Goal: Information Seeking & Learning: Learn about a topic

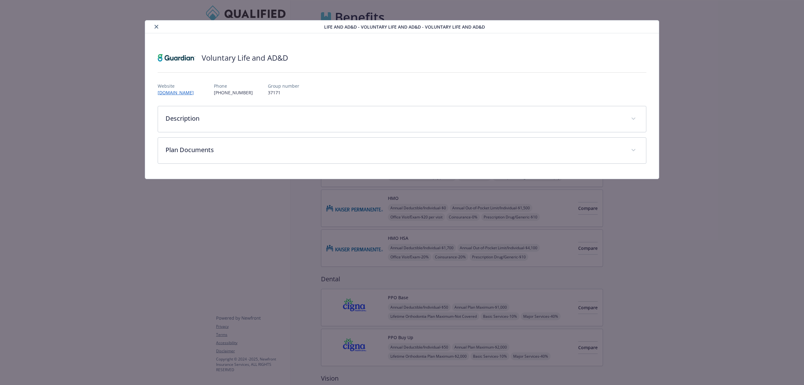
click at [157, 28] on icon "close" at bounding box center [156, 27] width 4 height 4
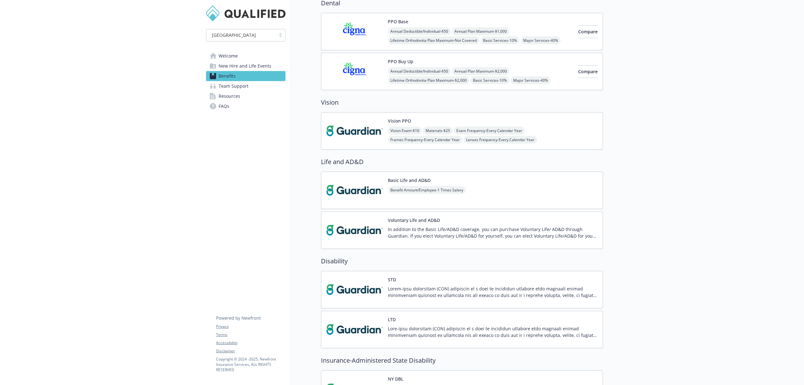
scroll to position [303, 0]
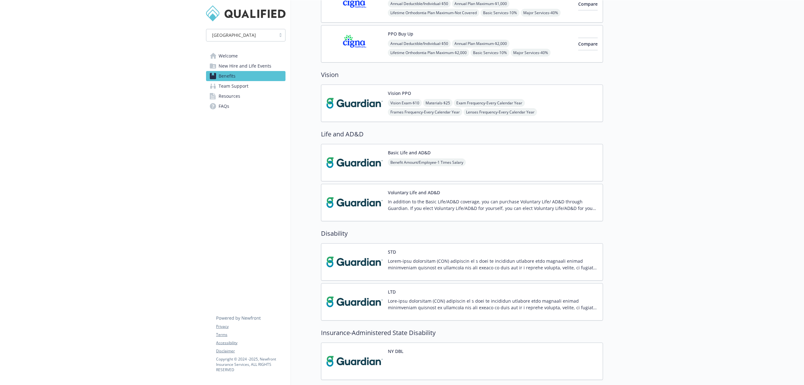
click at [442, 214] on div "In addition to the Basic Life/AD&D coverage, you can purchase Voluntary Life/ A…" at bounding box center [493, 207] width 210 height 18
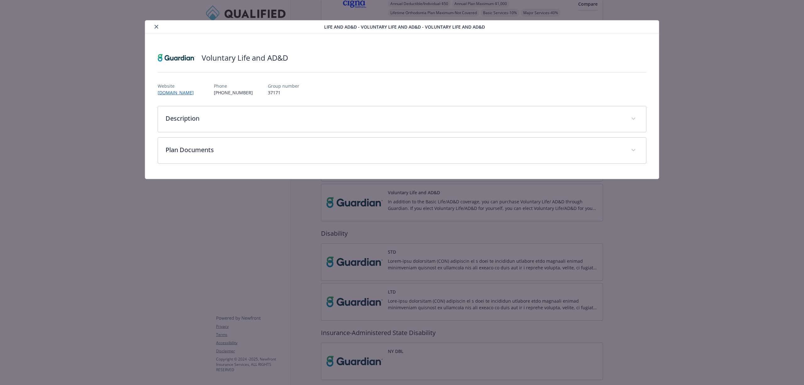
click at [278, 93] on p "37171" at bounding box center [283, 92] width 31 height 7
copy p "37171"
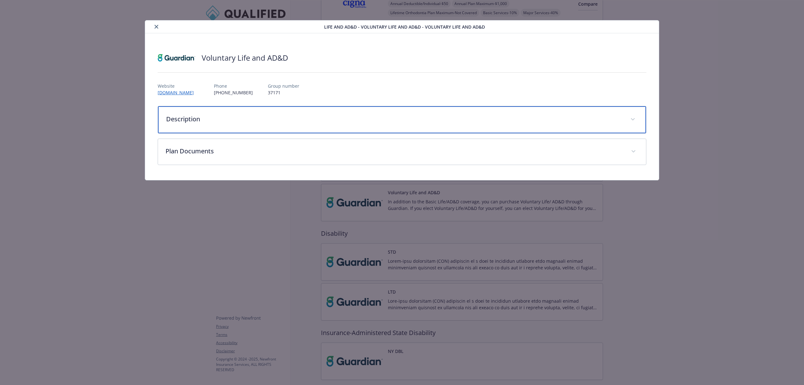
click at [188, 121] on p "Description" at bounding box center [394, 118] width 457 height 9
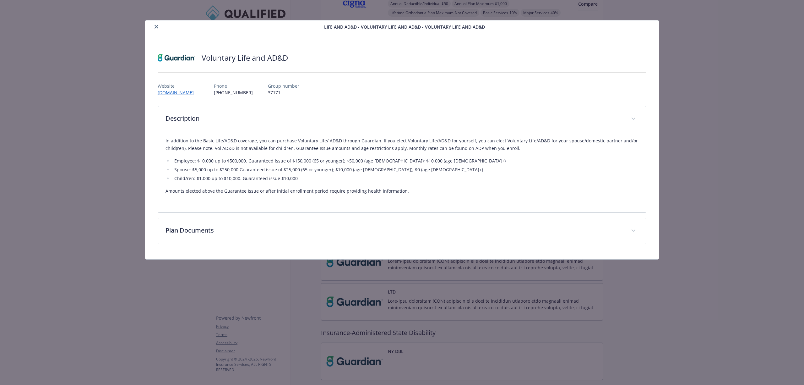
click at [157, 26] on icon "close" at bounding box center [156, 27] width 4 height 4
